Goal: Transaction & Acquisition: Purchase product/service

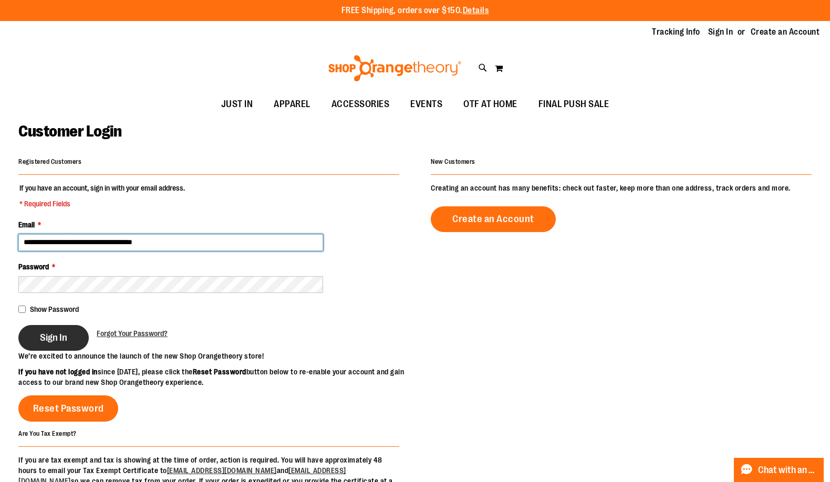
type input "**********"
click at [55, 335] on span "Sign In" at bounding box center [53, 338] width 27 height 12
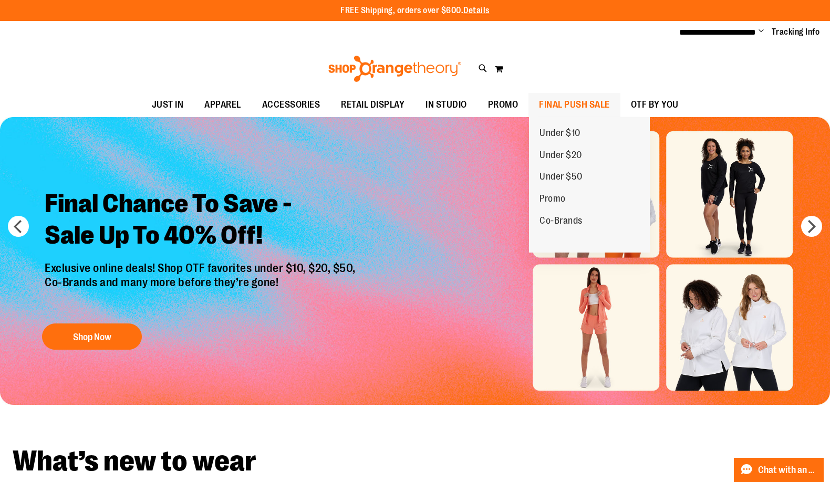
click at [569, 100] on span "FINAL PUSH SALE" at bounding box center [574, 105] width 71 height 24
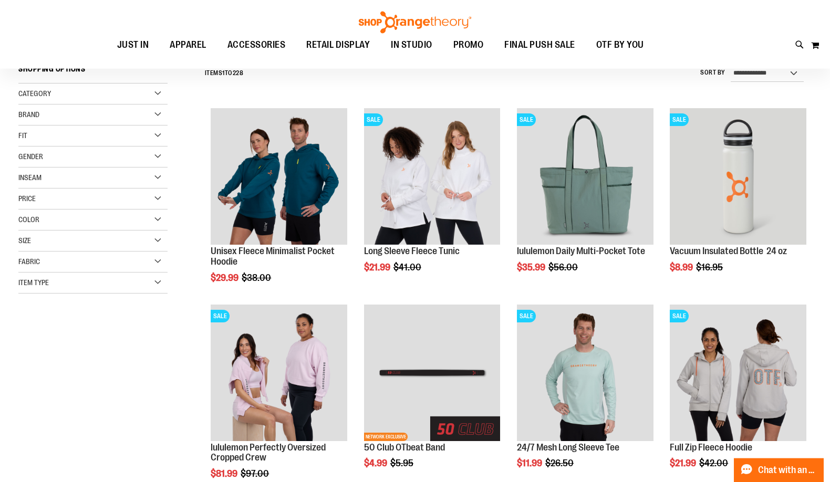
scroll to position [107, 0]
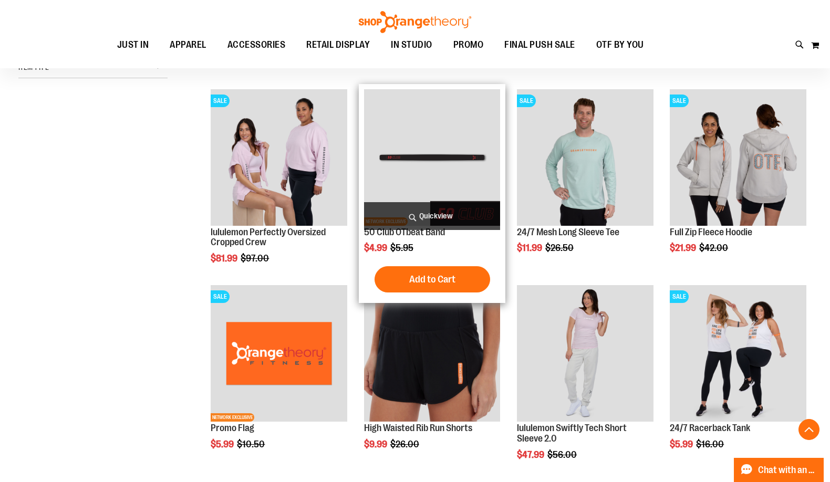
scroll to position [535, 0]
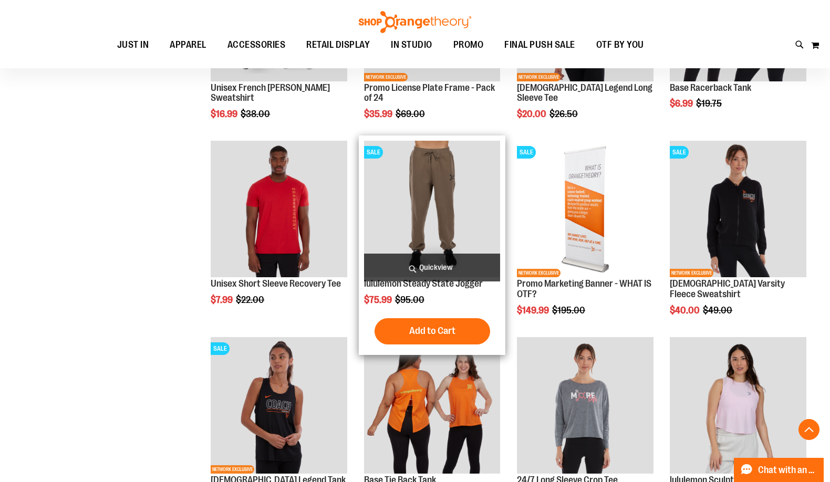
scroll to position [1714, 0]
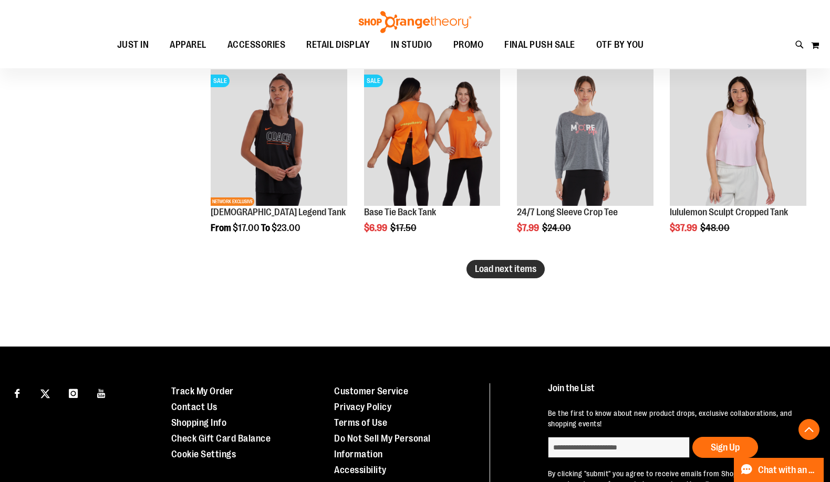
click at [508, 273] on span "Load next items" at bounding box center [505, 269] width 61 height 11
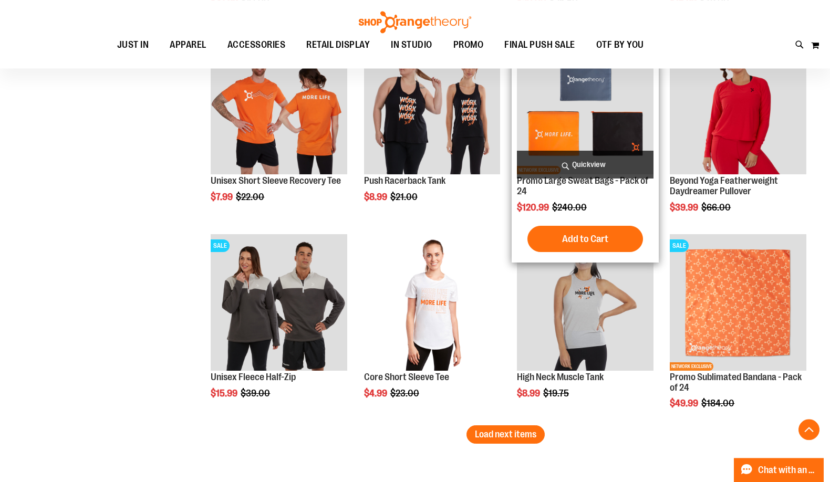
scroll to position [2250, 0]
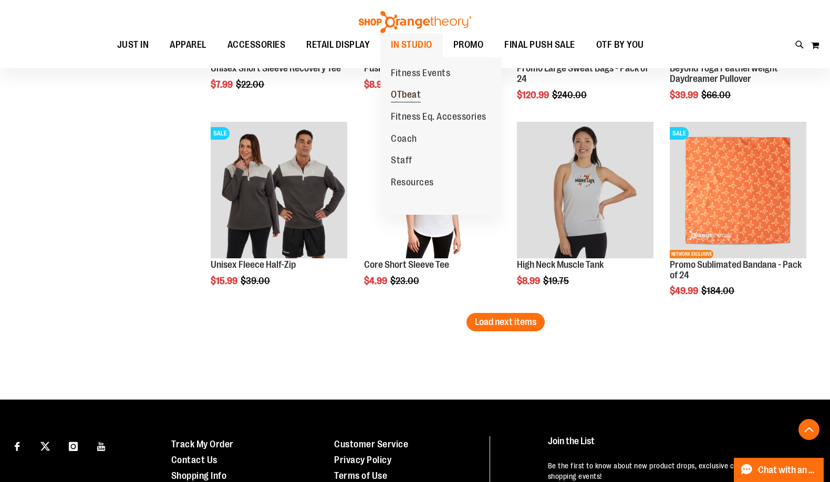
click at [416, 90] on link "OTbeat" at bounding box center [405, 95] width 51 height 22
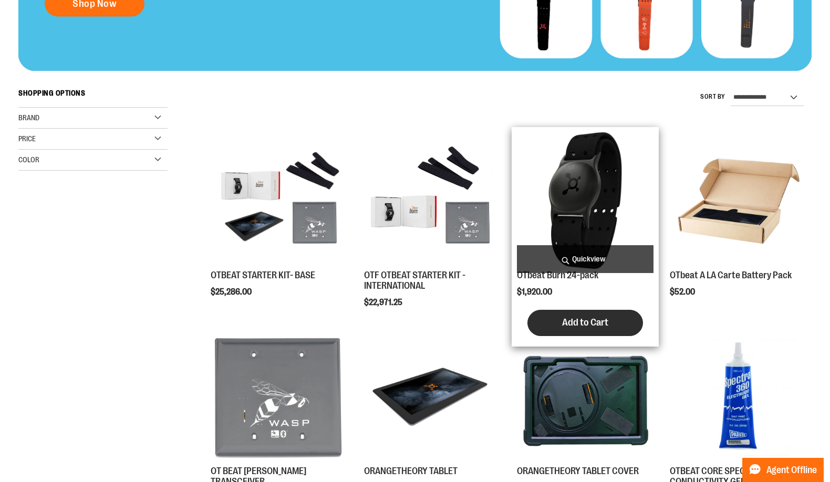
click at [603, 336] on div "Add to Cart In stock" at bounding box center [585, 326] width 137 height 32
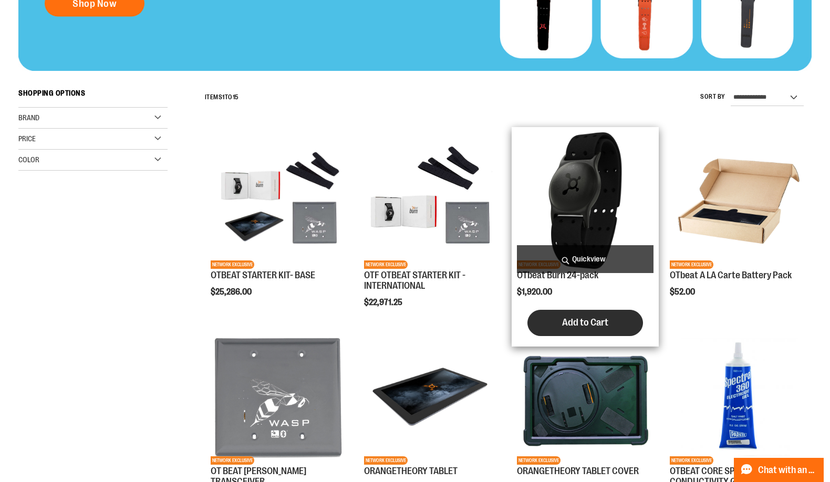
scroll to position [267, 0]
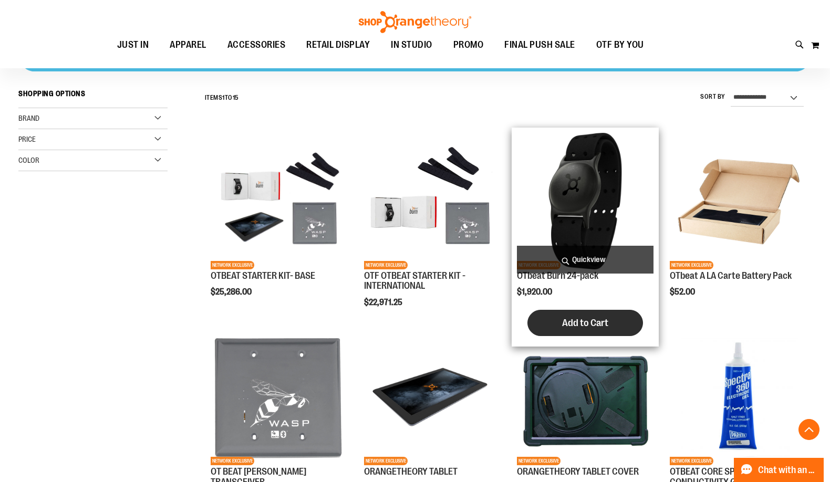
click at [588, 316] on button "Add to Cart" at bounding box center [586, 323] width 116 height 26
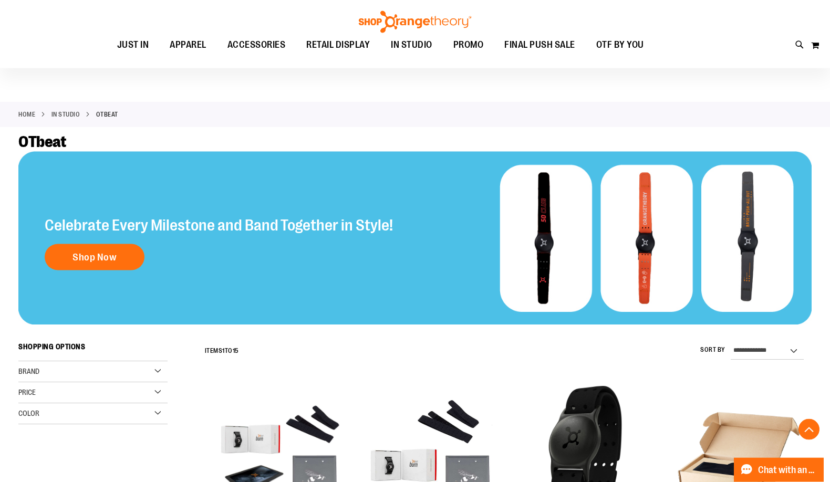
scroll to position [0, 0]
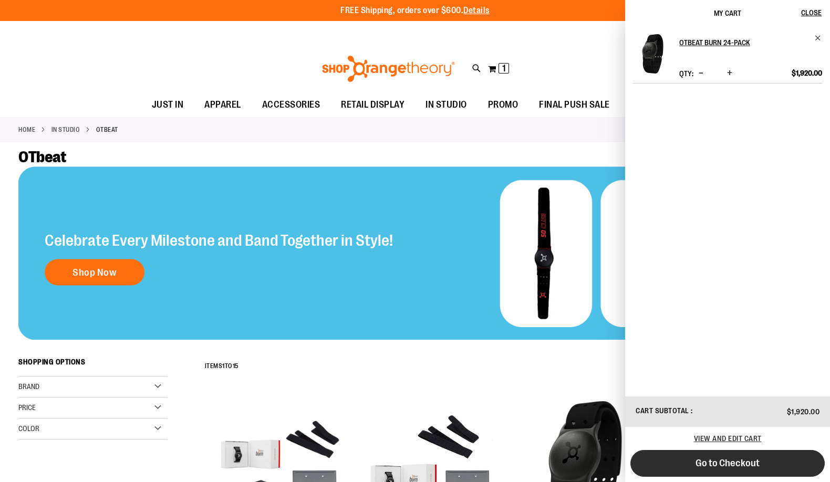
click at [782, 461] on button "Go to Checkout" at bounding box center [727, 463] width 194 height 27
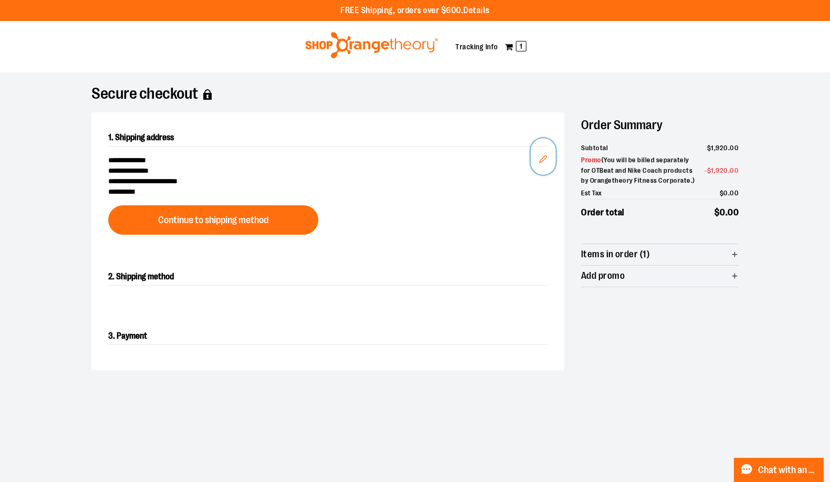
click at [539, 160] on button "Edit" at bounding box center [543, 156] width 25 height 37
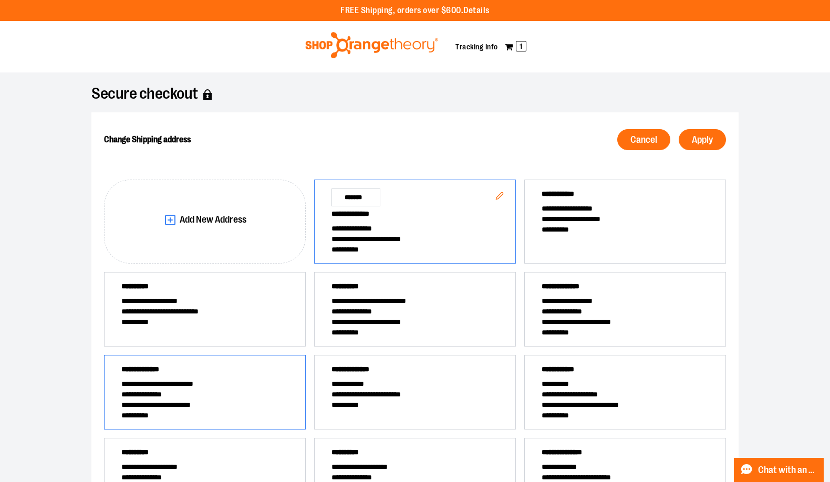
click at [267, 366] on span "**********" at bounding box center [204, 371] width 167 height 15
click at [711, 151] on div "Cancel Apply" at bounding box center [565, 139] width 322 height 29
click at [709, 147] on button "Apply" at bounding box center [702, 139] width 47 height 21
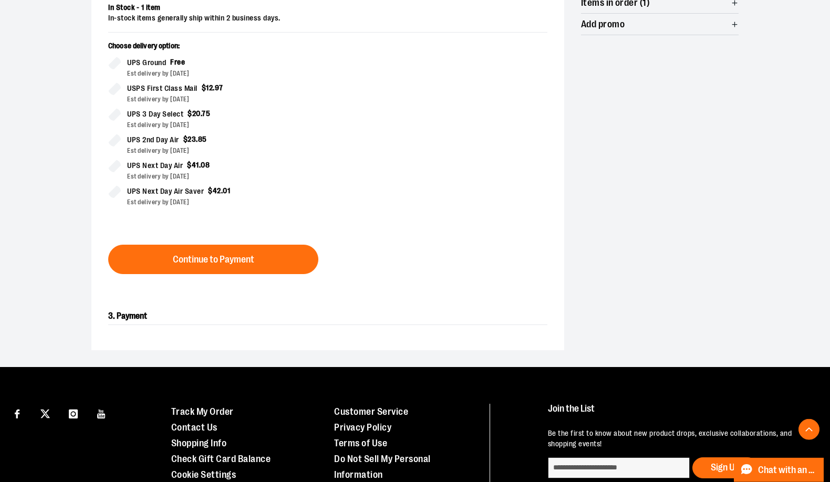
scroll to position [268, 0]
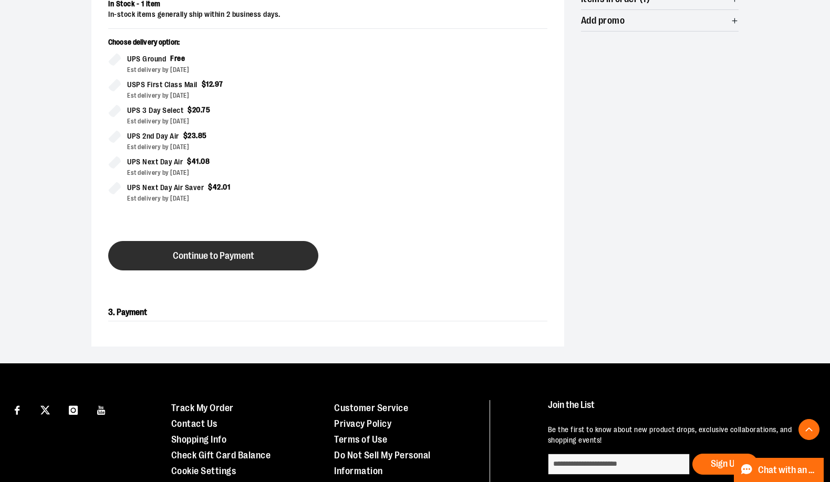
click at [216, 248] on button "Continue to Payment" at bounding box center [213, 255] width 210 height 29
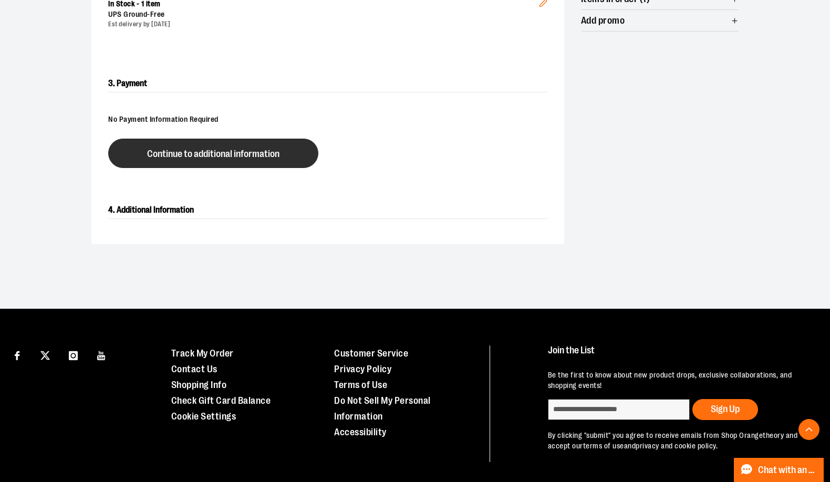
click at [151, 167] on button "Continue to additional information" at bounding box center [213, 153] width 210 height 29
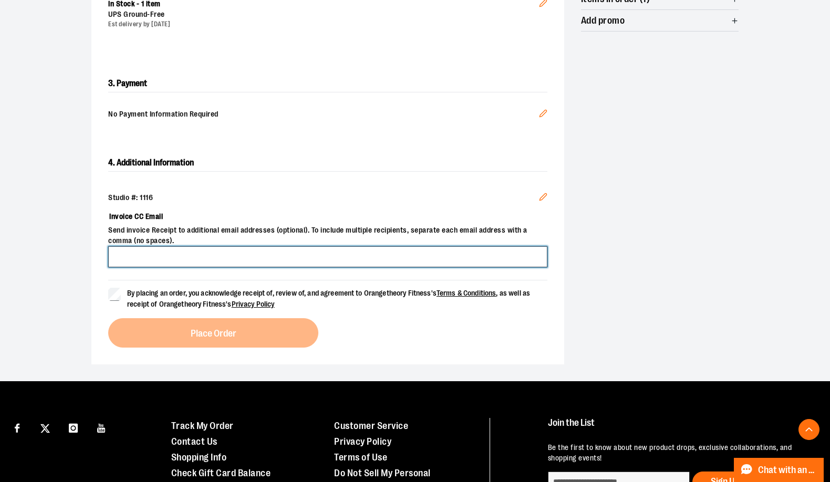
click at [296, 257] on input "Invoice CC Email" at bounding box center [327, 256] width 439 height 21
type input "*"
type input "**********"
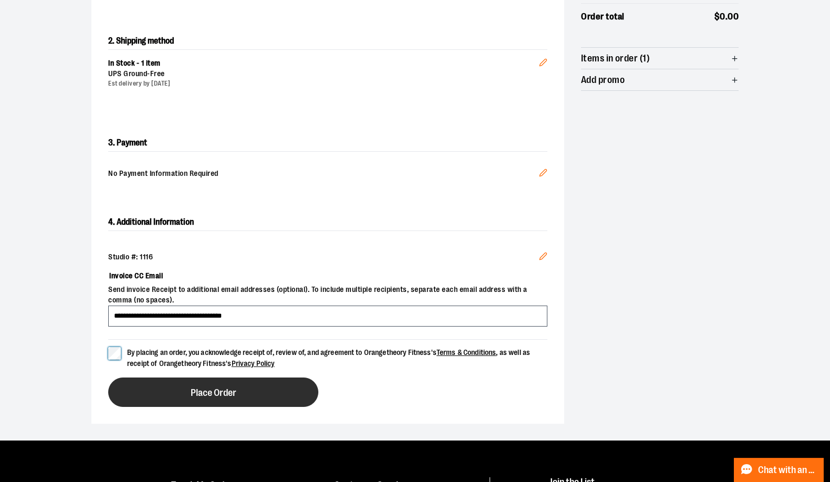
scroll to position [214, 0]
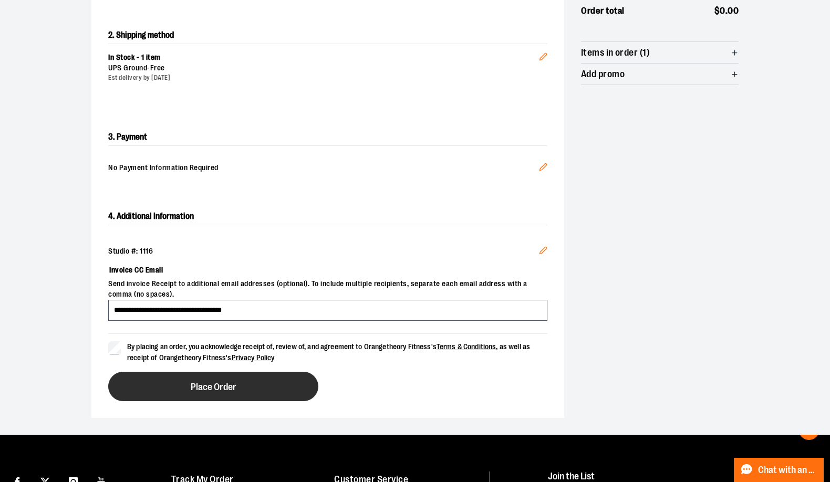
click at [229, 385] on span "Place Order" at bounding box center [214, 388] width 46 height 10
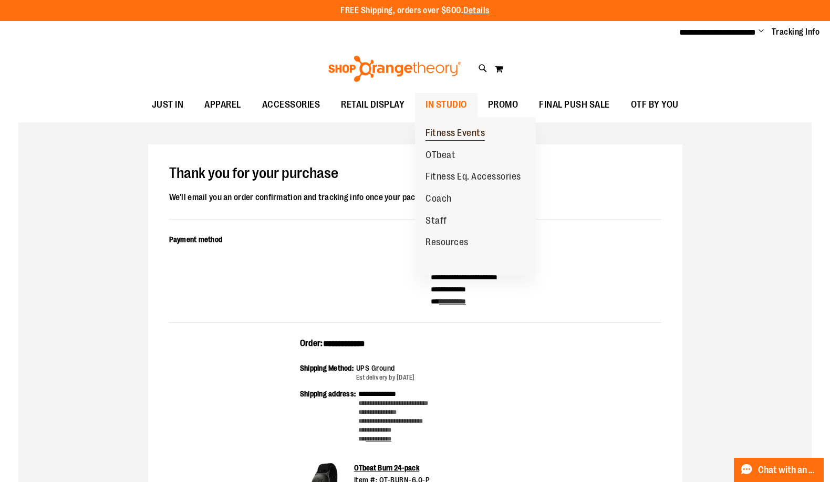
click at [447, 132] on span "Fitness Events" at bounding box center [455, 134] width 59 height 13
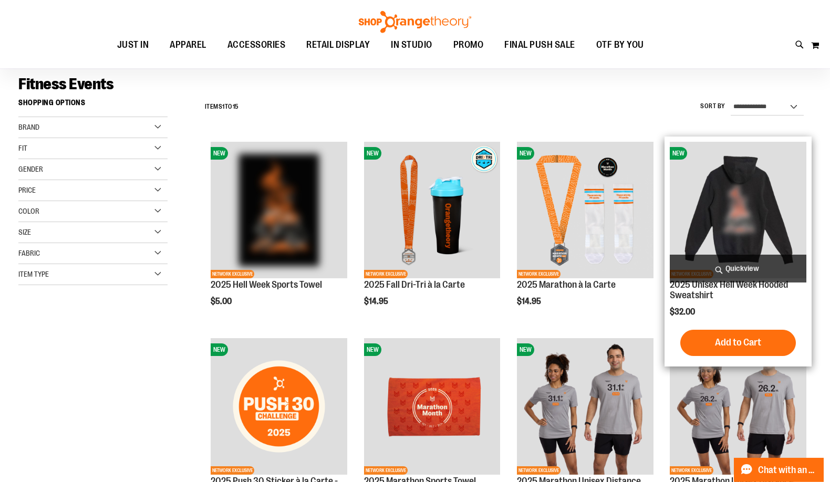
scroll to position [53, 0]
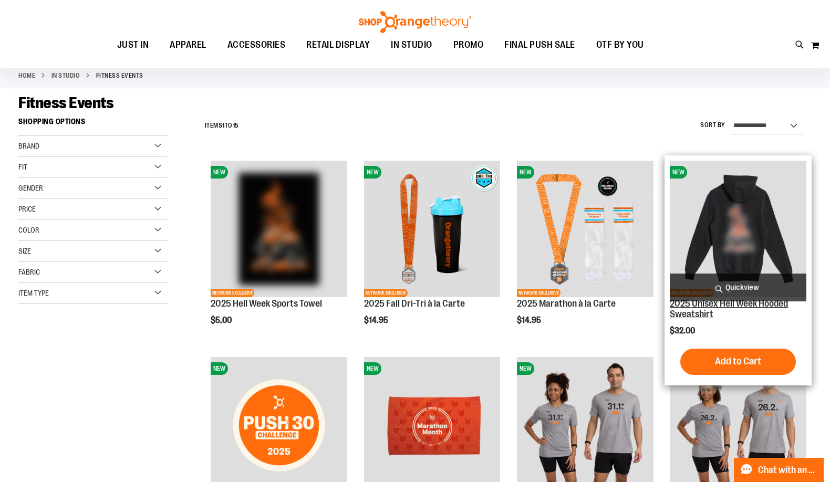
click at [712, 307] on link "2025 Unisex Hell Week Hooded Sweatshirt" at bounding box center [729, 308] width 118 height 21
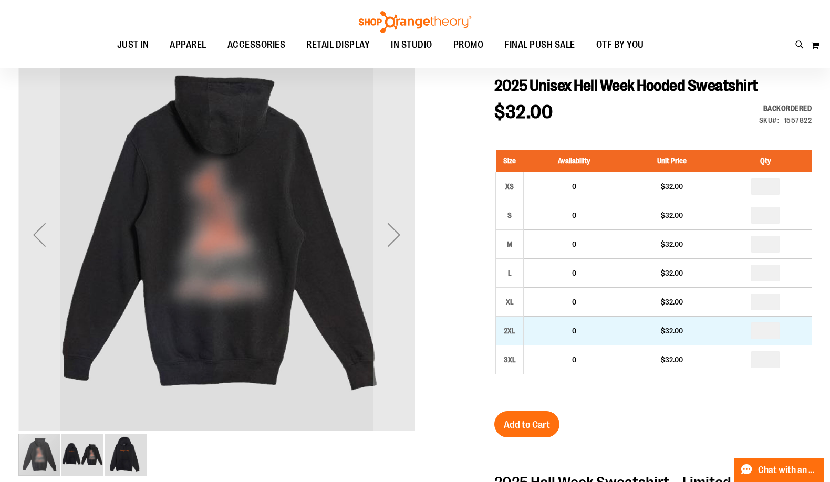
scroll to position [44, 0]
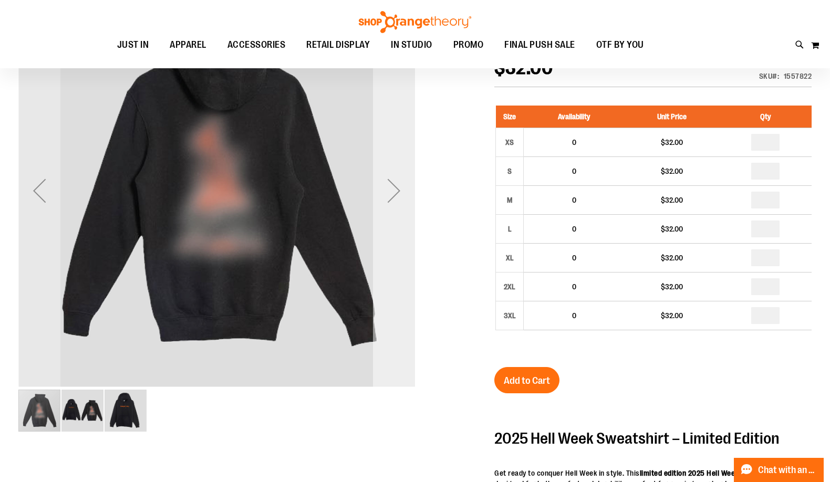
click at [401, 193] on div "Next" at bounding box center [394, 191] width 42 height 42
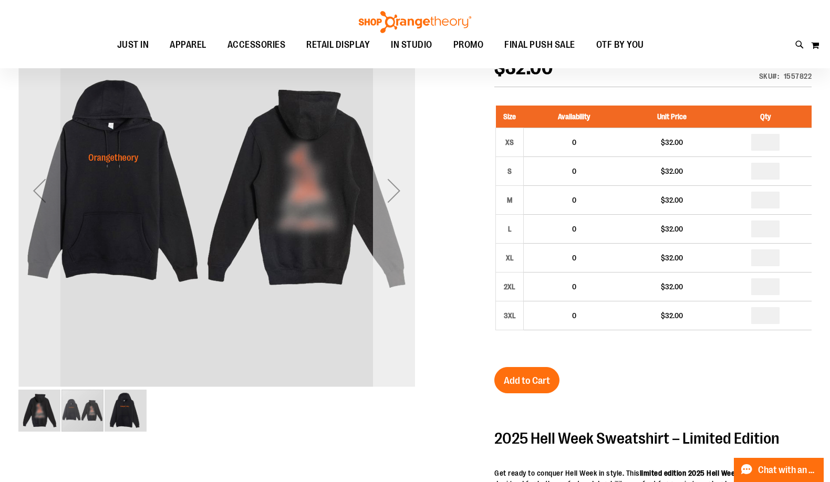
click at [396, 195] on div "Next" at bounding box center [394, 191] width 42 height 42
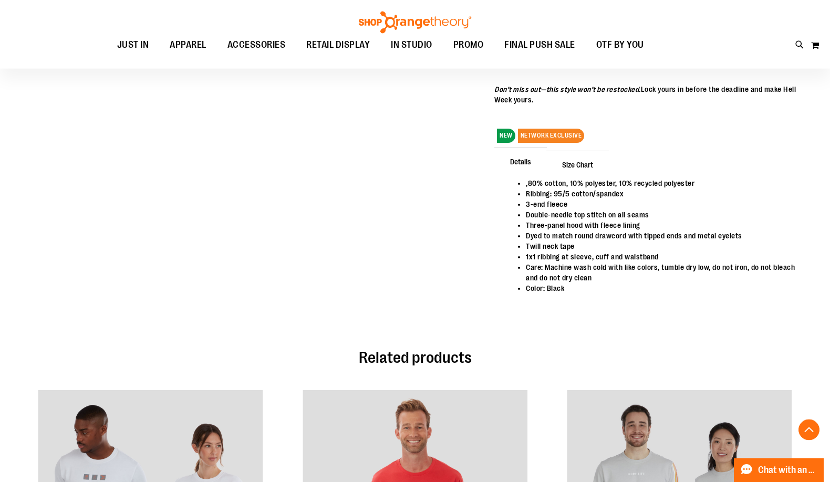
scroll to position [492, 0]
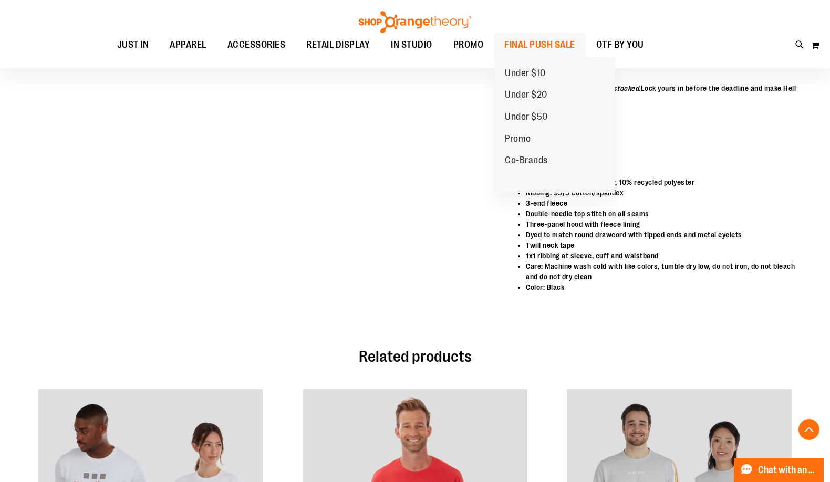
click at [539, 44] on span "FINAL PUSH SALE" at bounding box center [539, 45] width 71 height 24
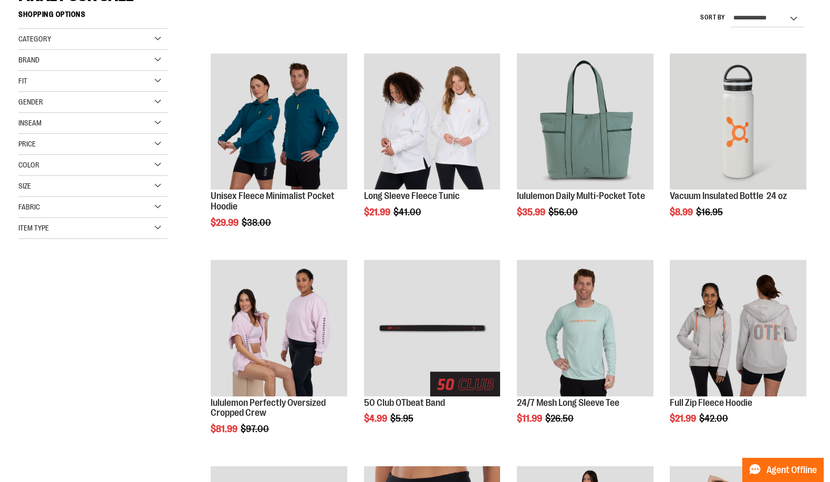
scroll to position [161, 0]
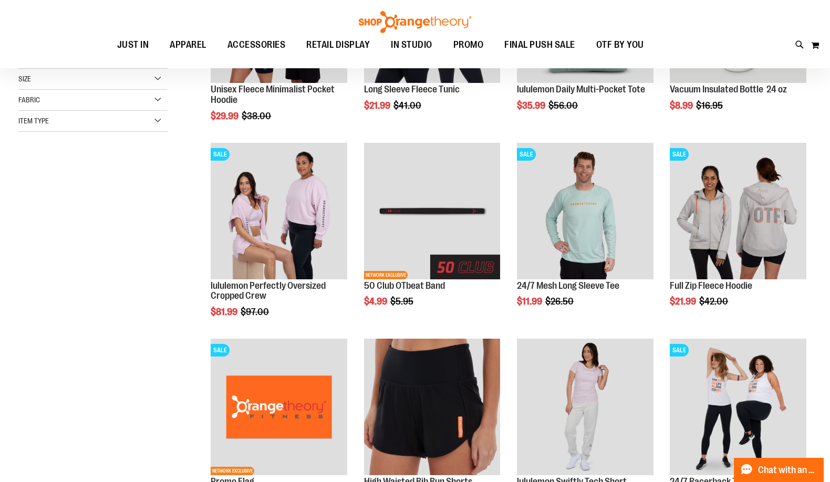
scroll to position [205, 0]
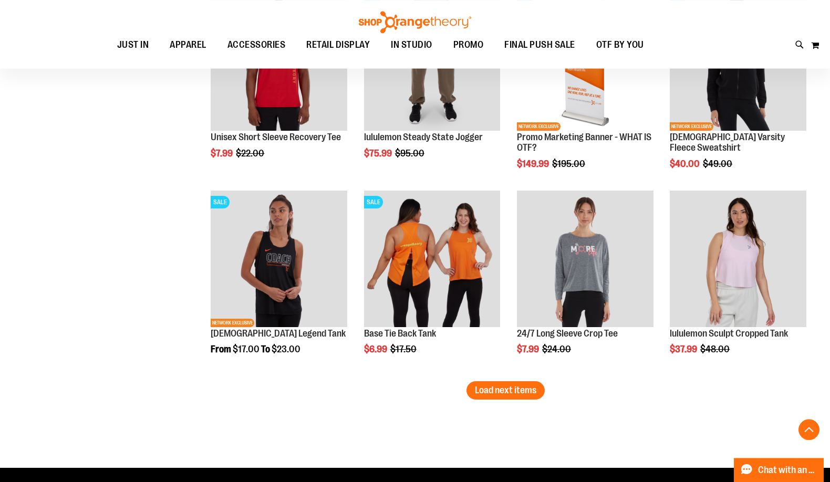
scroll to position [1491, 0]
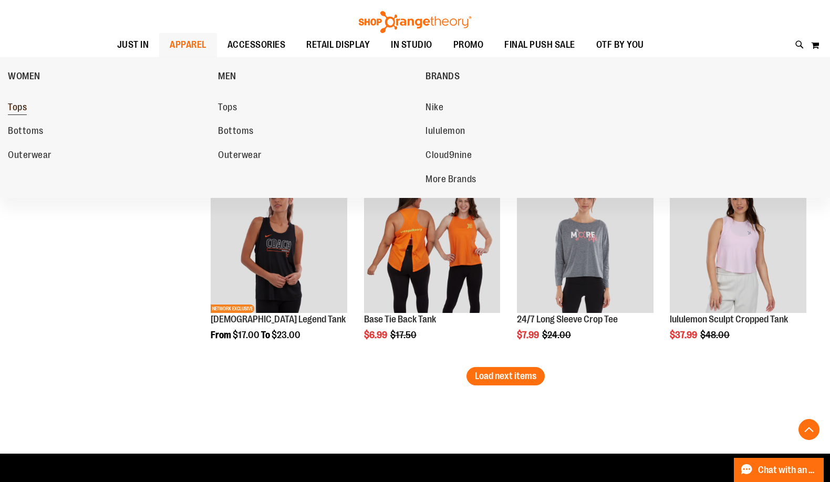
click at [27, 103] on span "Tops" at bounding box center [17, 108] width 19 height 13
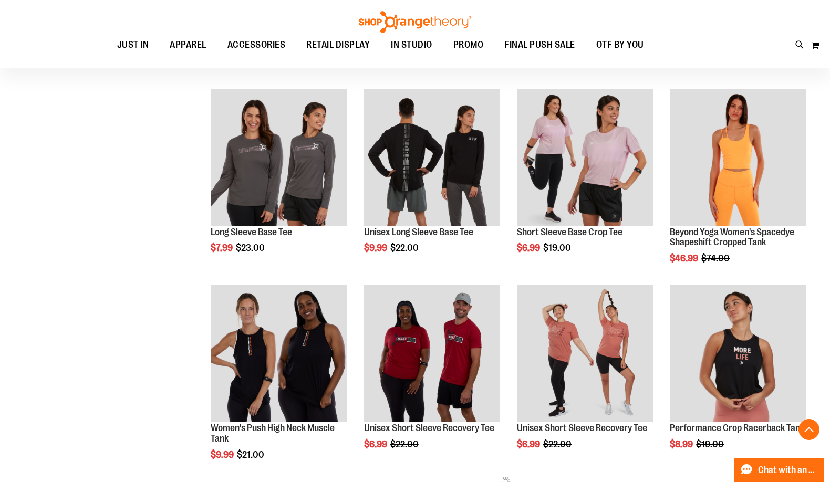
scroll to position [312, 0]
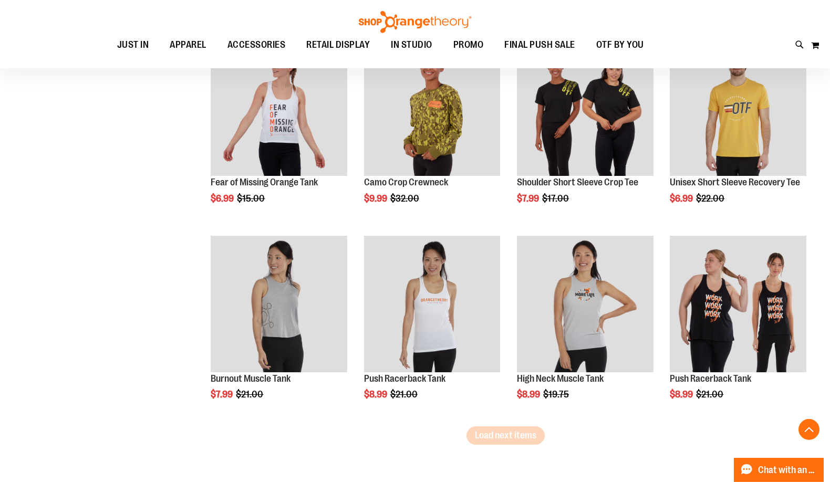
scroll to position [1502, 0]
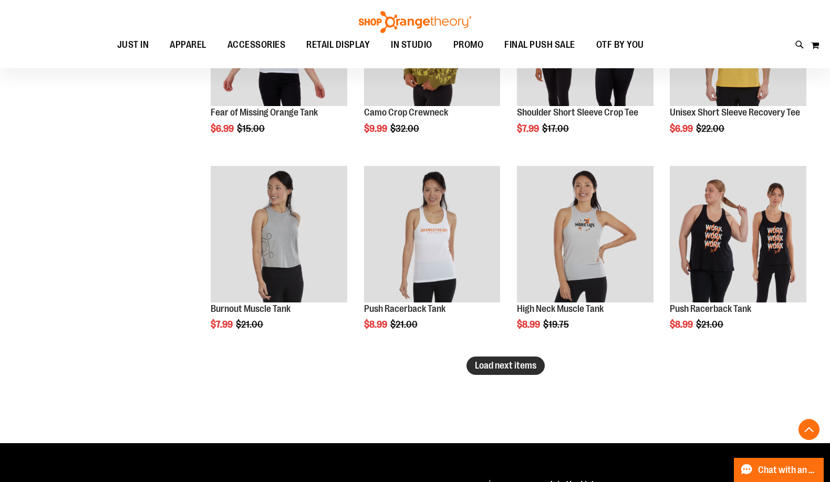
click at [525, 371] on span "Load next items" at bounding box center [505, 365] width 61 height 11
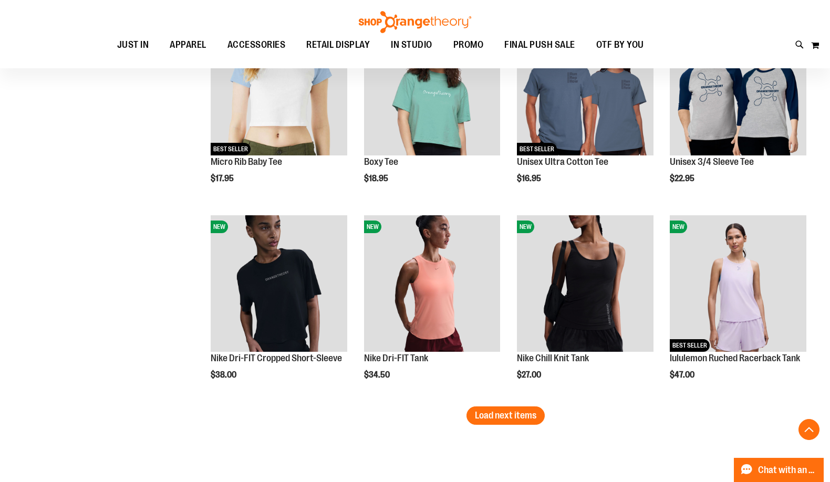
scroll to position [1990, 0]
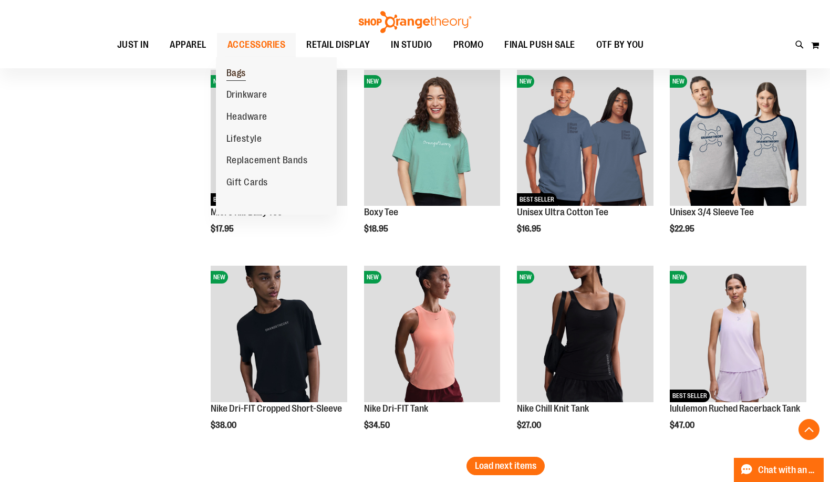
click at [237, 68] on link "Bags" at bounding box center [236, 74] width 40 height 22
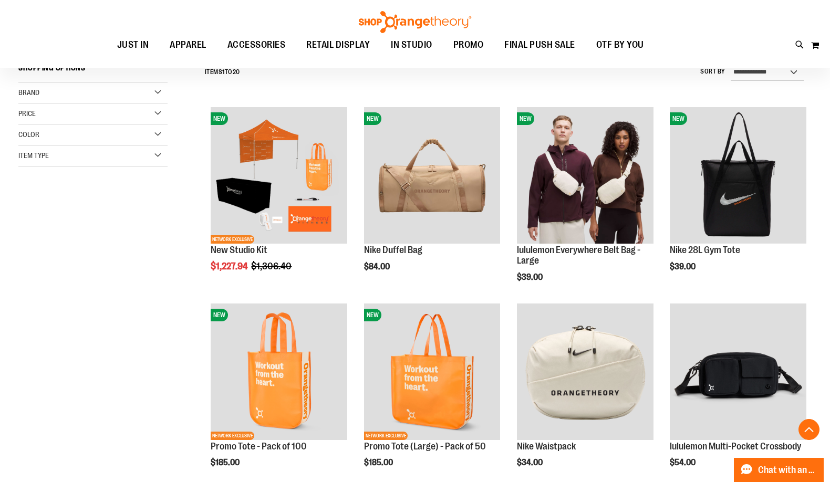
scroll to position [160, 0]
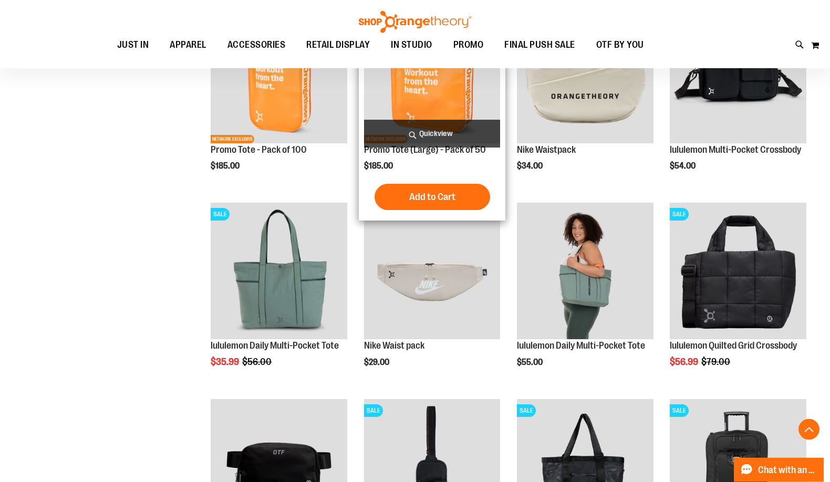
scroll to position [393, 0]
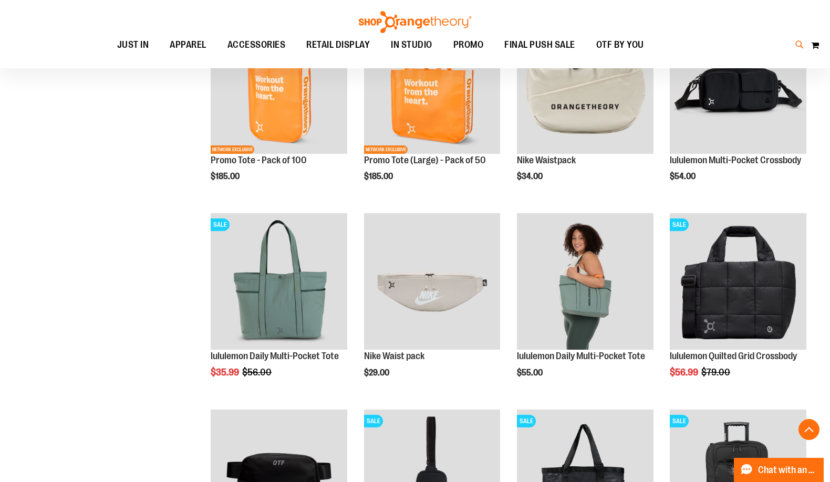
click at [801, 40] on icon at bounding box center [799, 45] width 9 height 12
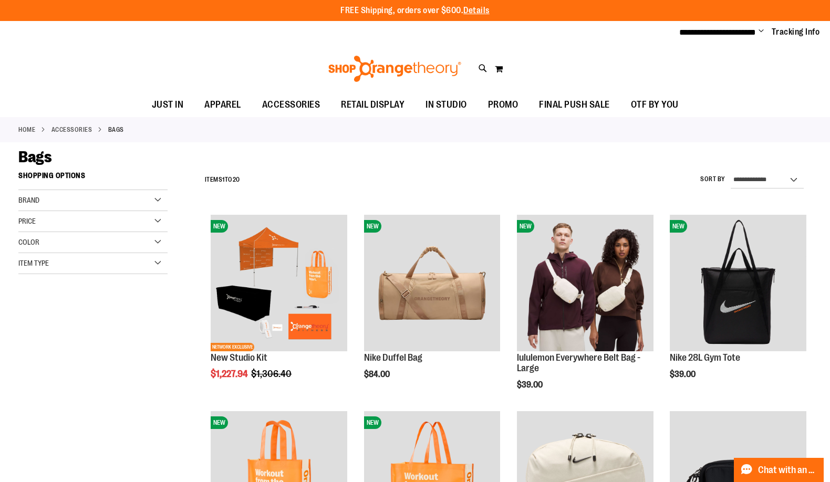
type input "******"
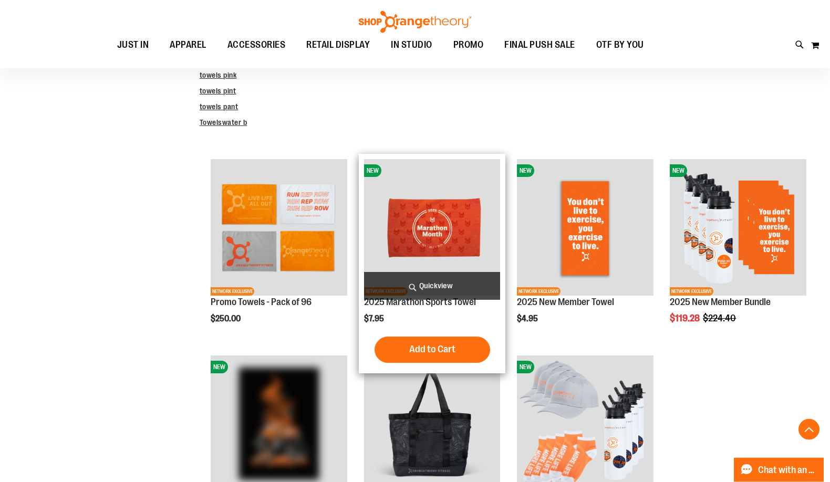
scroll to position [321, 0]
